Goal: Task Accomplishment & Management: Use online tool/utility

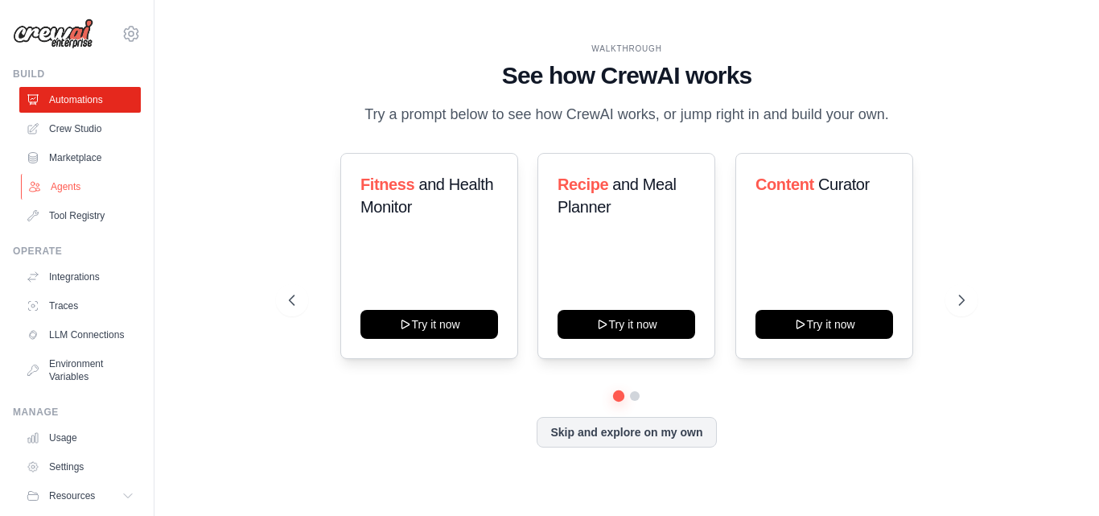
click at [97, 194] on link "Agents" at bounding box center [82, 187] width 122 height 26
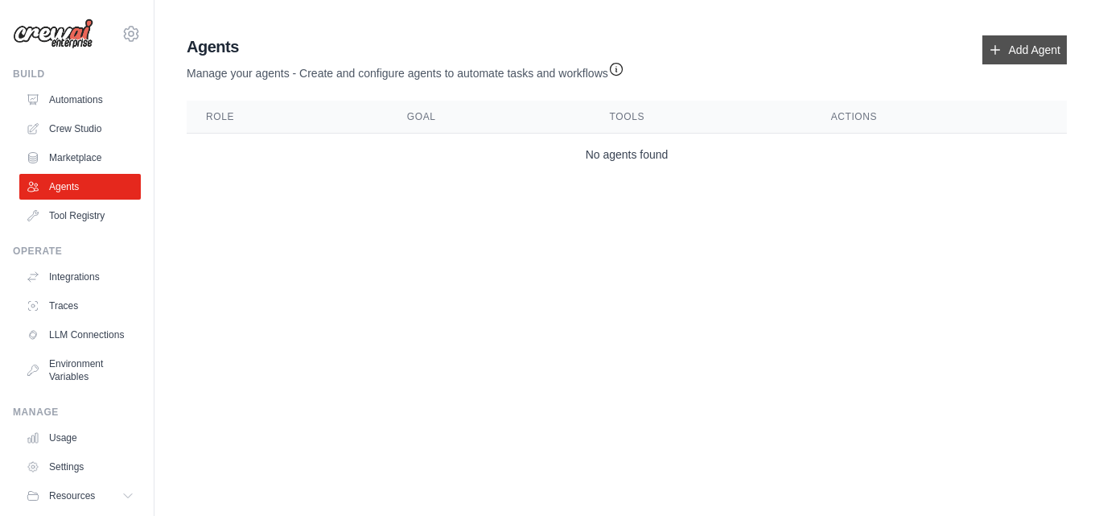
click at [1001, 36] on link "Add Agent" at bounding box center [1025, 49] width 85 height 29
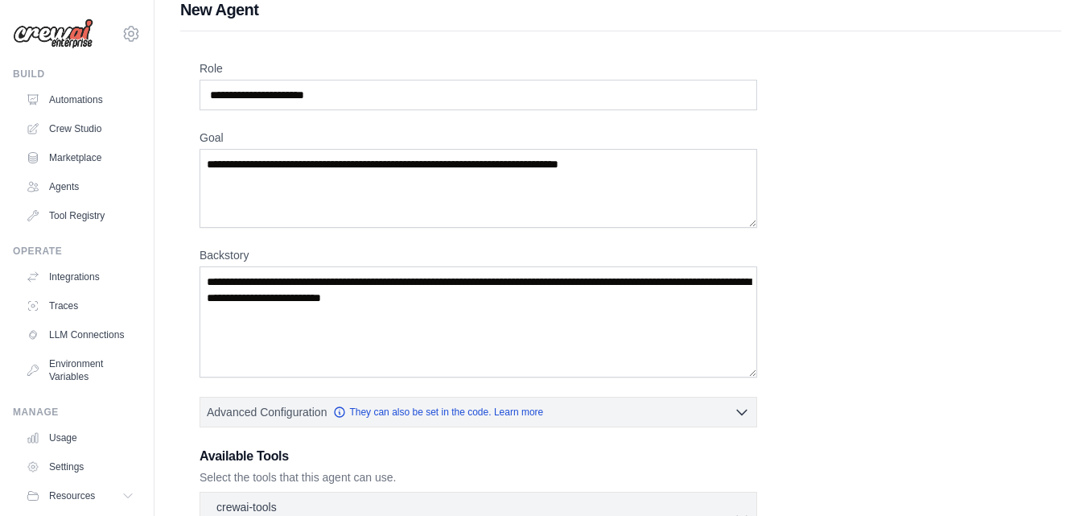
scroll to position [145, 0]
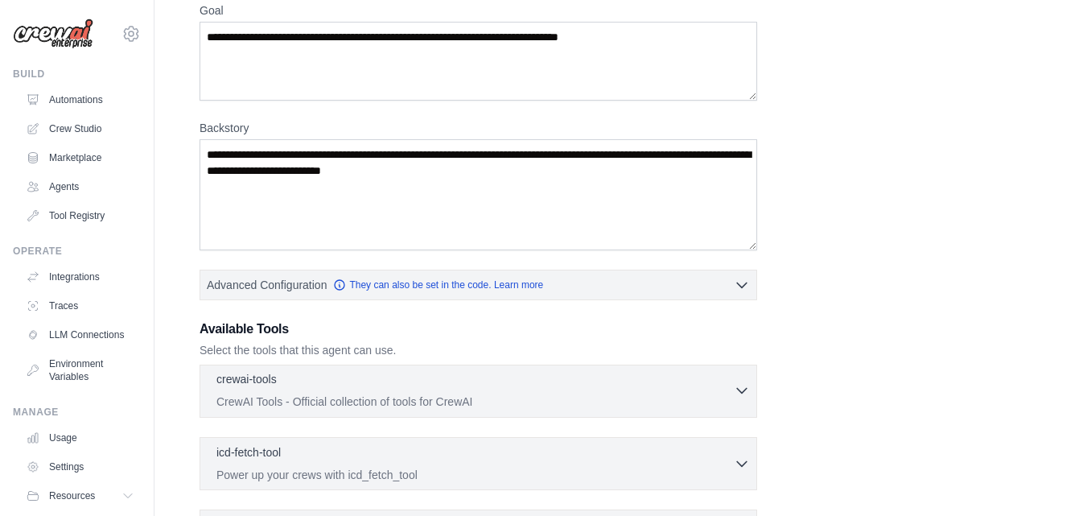
click at [607, 372] on div "crewai-tools 0 selected" at bounding box center [474, 380] width 517 height 19
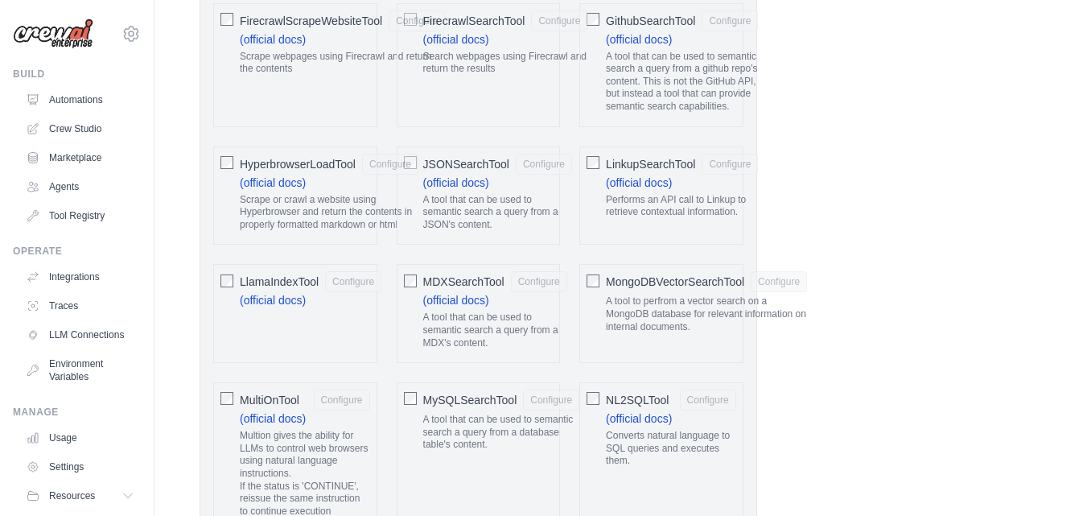
scroll to position [1981, 0]
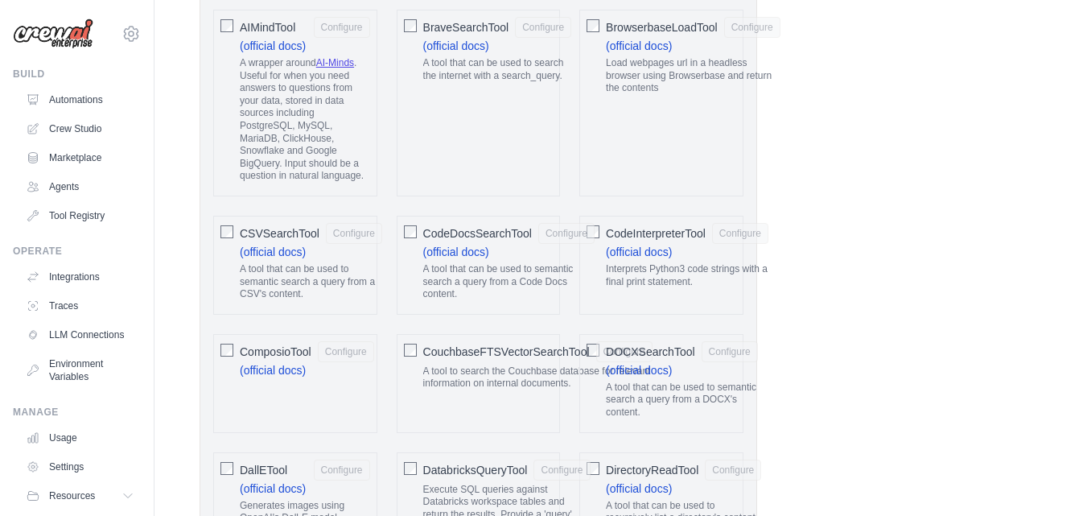
drag, startPoint x: 1099, startPoint y: 311, endPoint x: 1099, endPoint y: 131, distance: 179.5
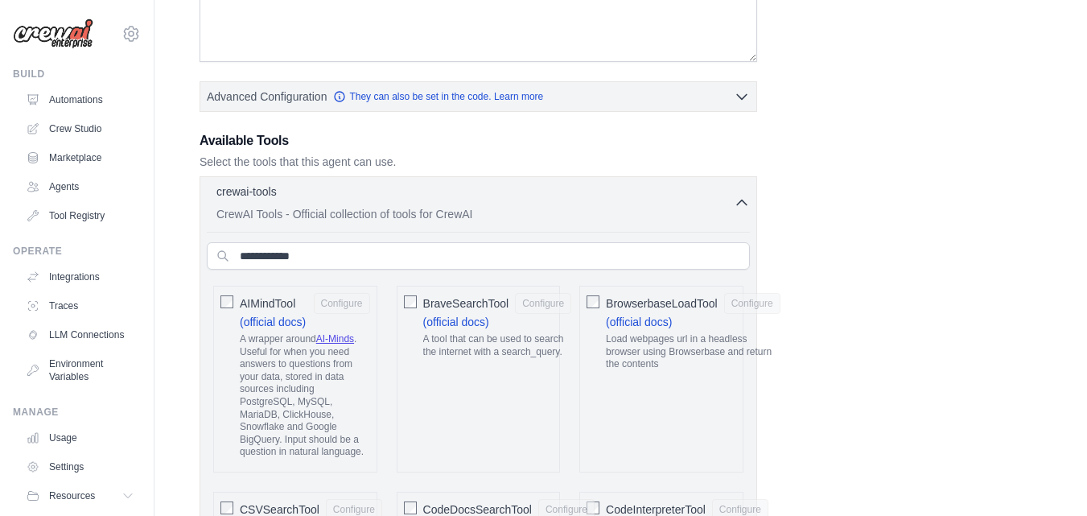
scroll to position [319, 0]
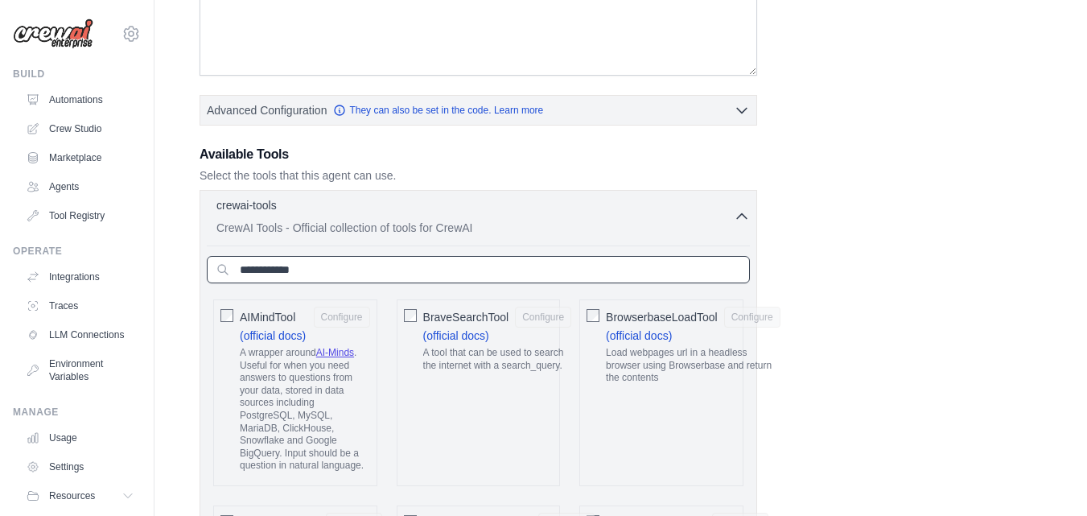
click at [634, 277] on input "text" at bounding box center [478, 269] width 543 height 27
type input "*"
click at [732, 216] on div "crewai-tools 0 selected CrewAI Tools - Official collection of tools for CrewAI" at bounding box center [474, 215] width 517 height 39
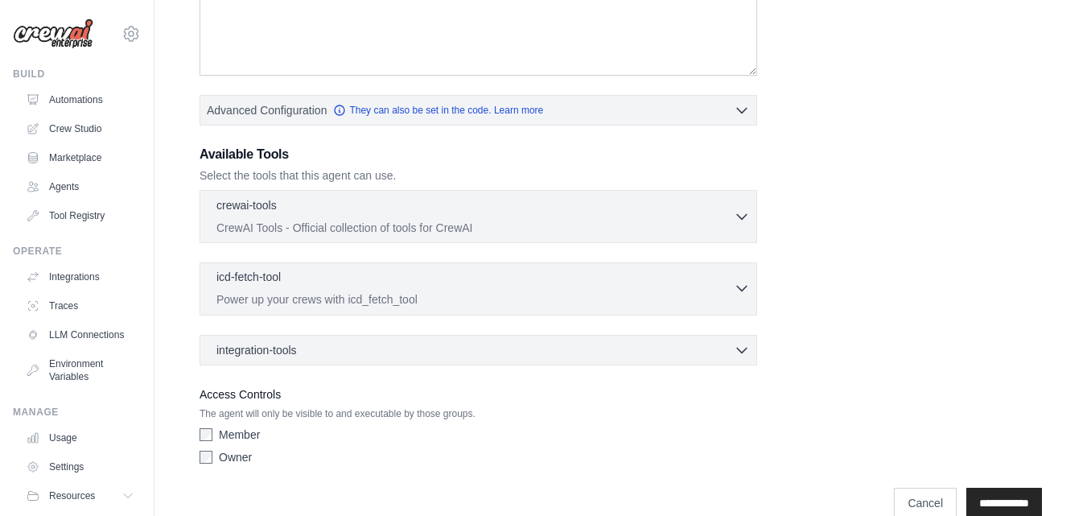
click at [719, 271] on div "icd-fetch-tool 0 selected" at bounding box center [474, 278] width 517 height 19
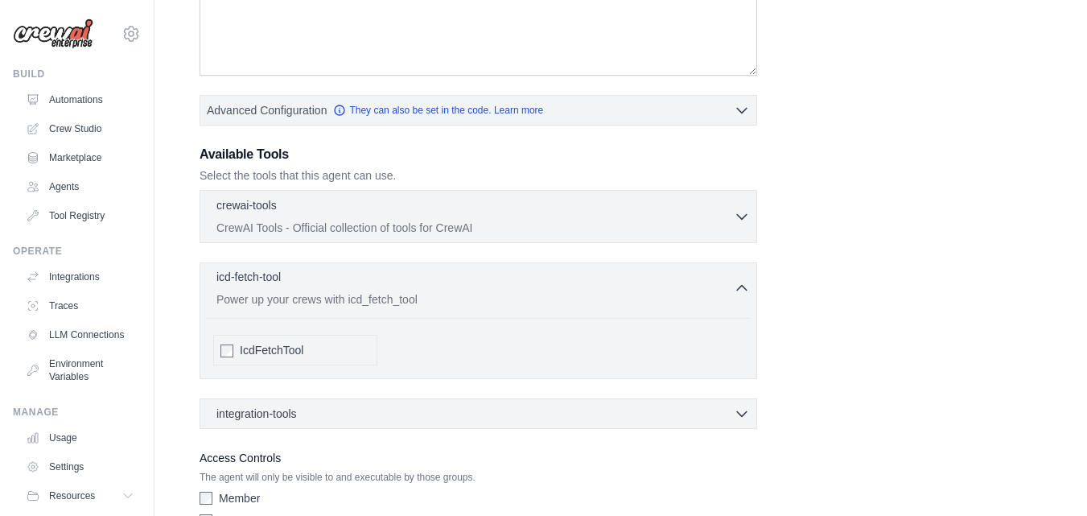
click at [719, 271] on div "icd-fetch-tool 0 selected" at bounding box center [474, 278] width 517 height 19
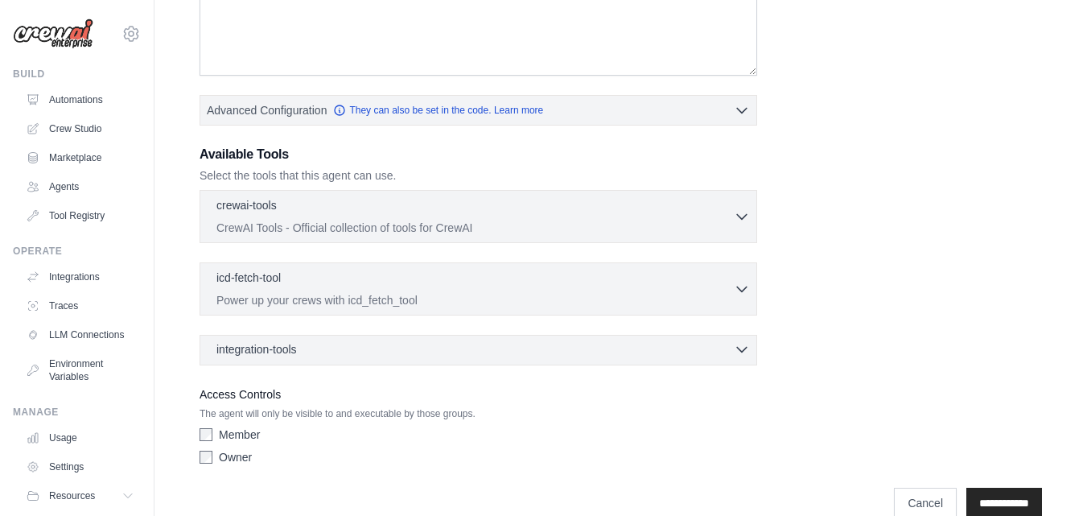
click at [590, 349] on div "integration-tools 0 selected" at bounding box center [483, 349] width 534 height 16
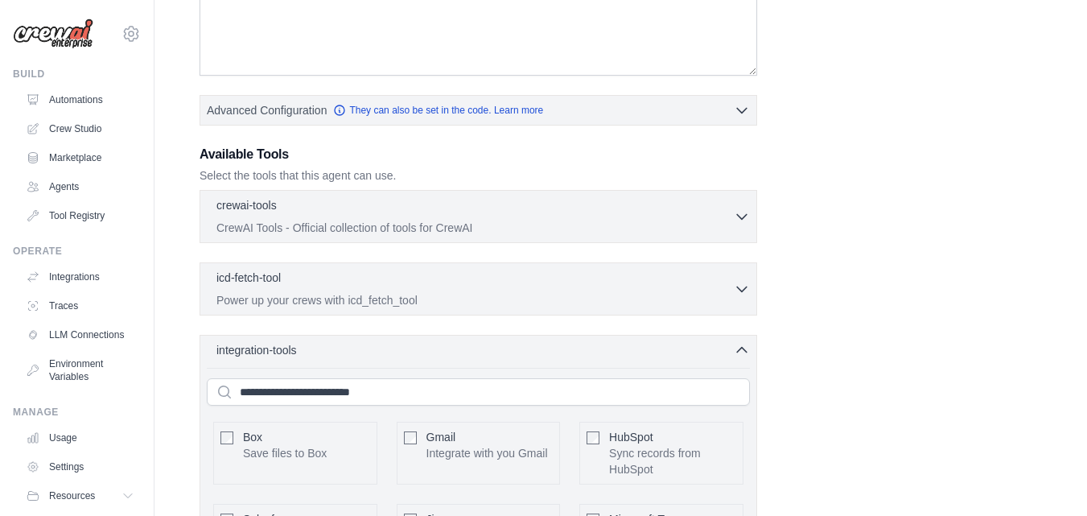
click at [740, 351] on icon "button" at bounding box center [742, 349] width 16 height 16
